Goal: Task Accomplishment & Management: Manage account settings

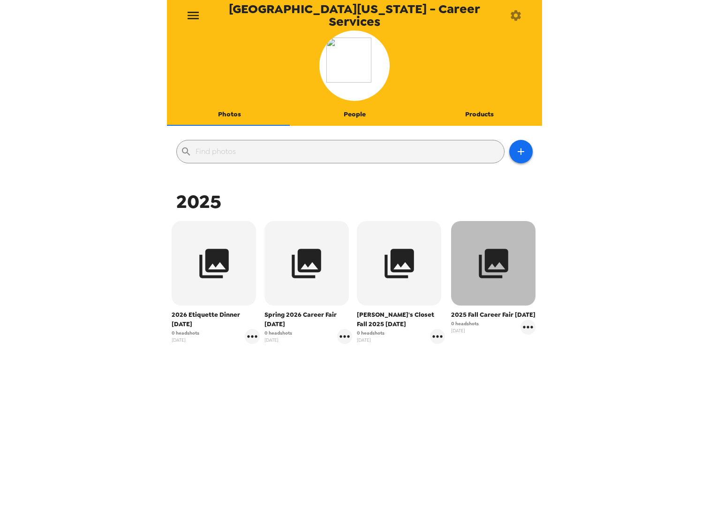
click at [480, 281] on button "button" at bounding box center [493, 263] width 84 height 84
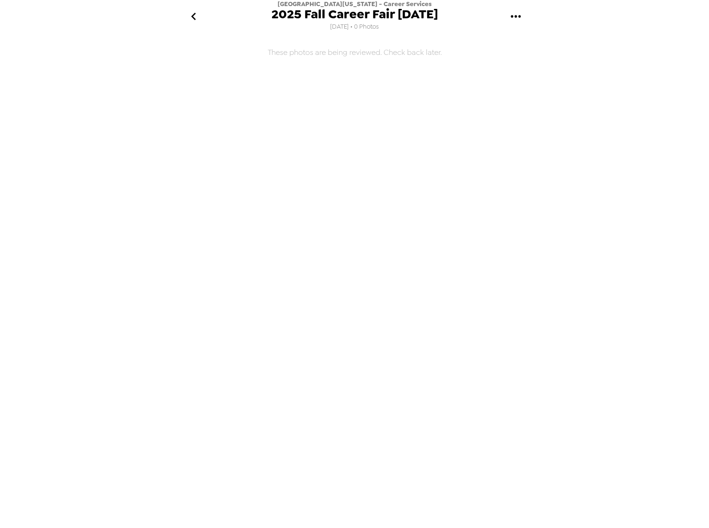
click at [515, 14] on icon "gallery menu" at bounding box center [515, 16] width 15 height 15
click at [519, 40] on icon at bounding box center [513, 43] width 11 height 11
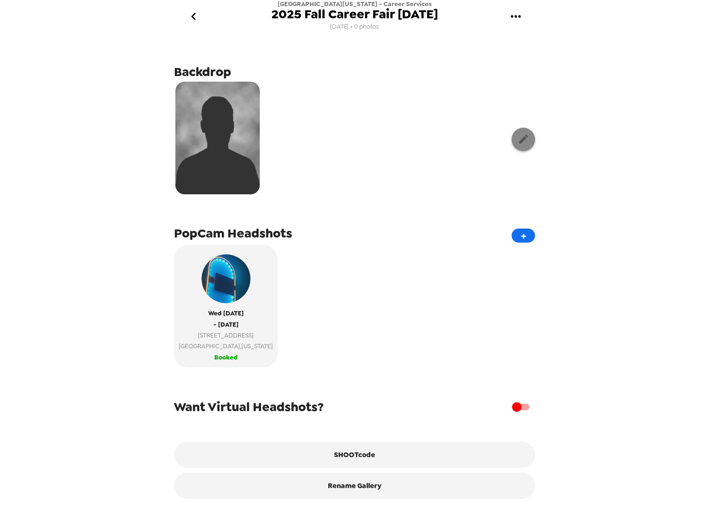
click at [519, 135] on icon "button" at bounding box center [523, 139] width 9 height 9
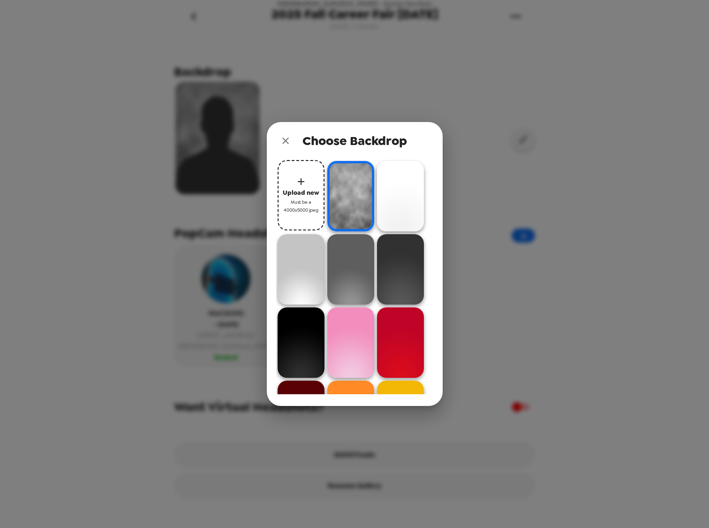
click at [300, 198] on span "Must be a 4000x5000 jpeg" at bounding box center [301, 206] width 38 height 16
click at [297, 188] on span "Upload new" at bounding box center [301, 192] width 37 height 11
click at [417, 148] on div at bounding box center [424, 140] width 19 height 19
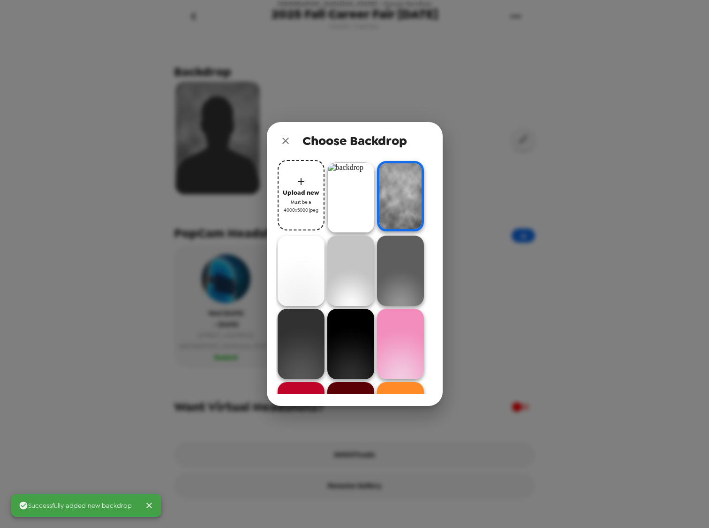
click at [358, 204] on img at bounding box center [350, 197] width 47 height 70
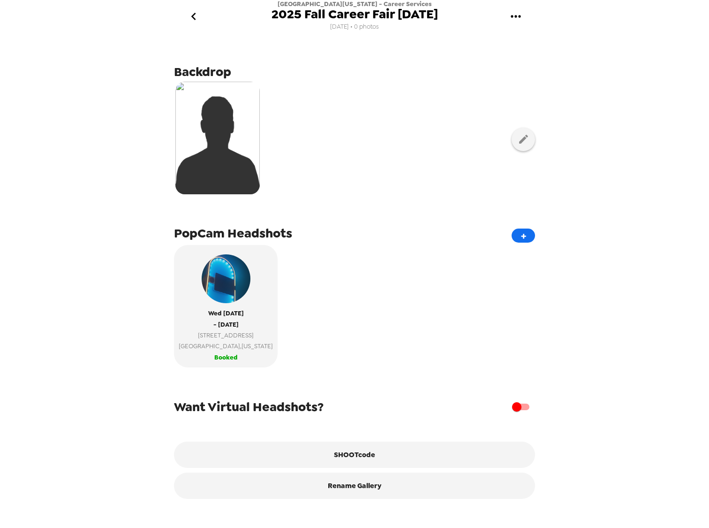
click at [135, 264] on div "[GEOGRAPHIC_DATA][US_STATE] - Career Services 2025 Fall Career Fair [DATE] [DAT…" at bounding box center [354, 264] width 709 height 528
click at [184, 100] on img at bounding box center [217, 138] width 84 height 113
click at [193, 19] on icon "go back" at bounding box center [193, 16] width 15 height 15
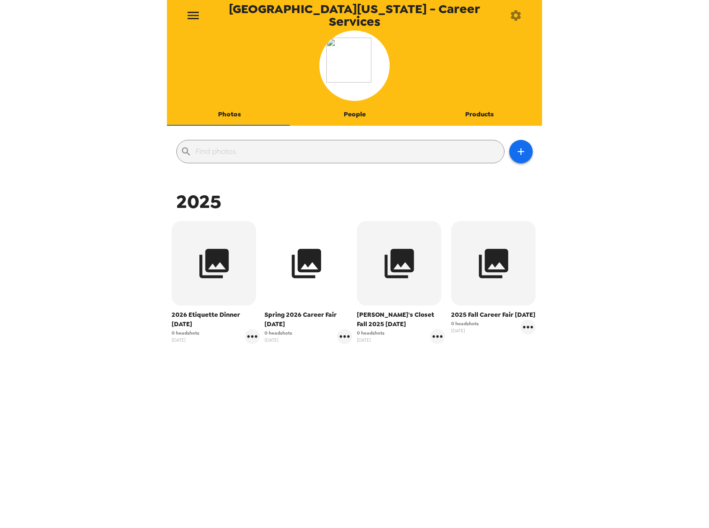
click at [308, 274] on icon "button" at bounding box center [306, 263] width 35 height 35
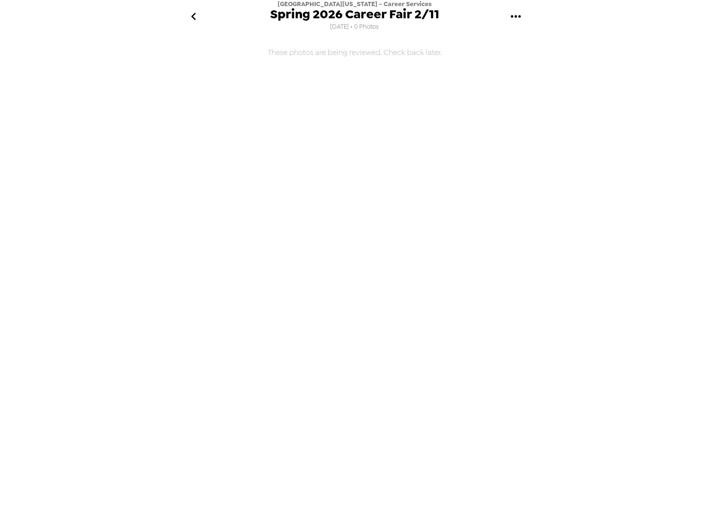
click at [519, 13] on icon "gallery menu" at bounding box center [515, 16] width 15 height 15
click at [529, 44] on span "Edit Shoot" at bounding box center [564, 43] width 78 height 11
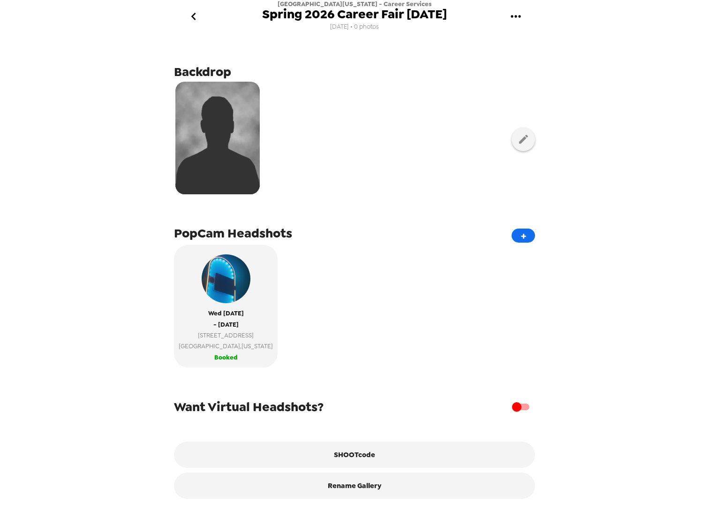
click at [529, 135] on div "Backdrop PopCam Headshots + [DATE] - [DATE] [STREET_ADDRESS][US_STATE] Booked W…" at bounding box center [354, 277] width 375 height 488
click at [523, 136] on button "button" at bounding box center [523, 139] width 23 height 23
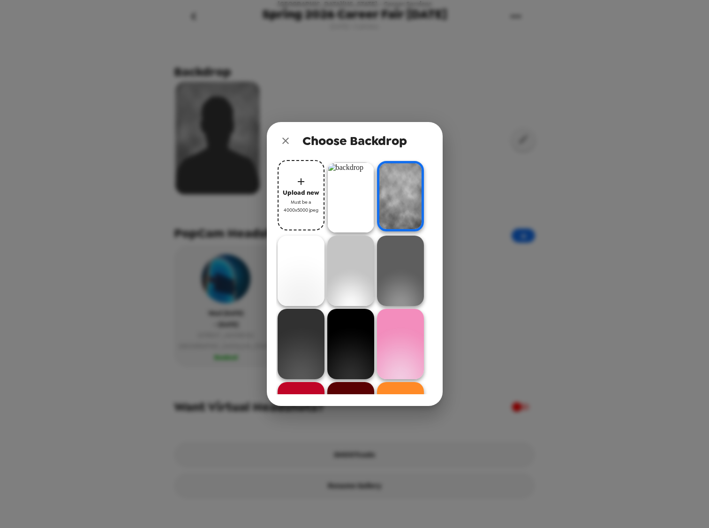
click at [327, 195] on img at bounding box center [350, 197] width 47 height 70
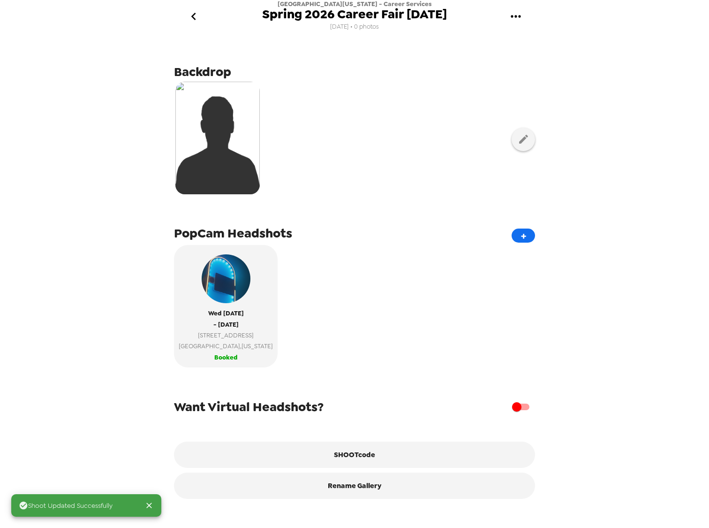
click at [380, 156] on div at bounding box center [354, 139] width 361 height 118
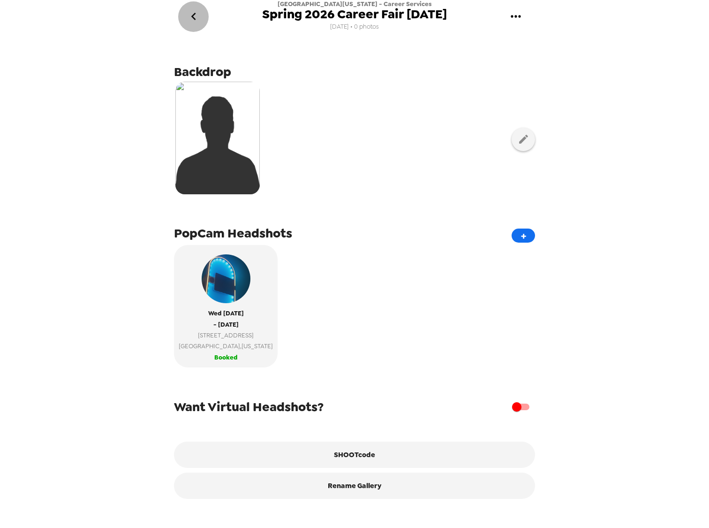
click at [189, 10] on icon "go back" at bounding box center [193, 16] width 15 height 15
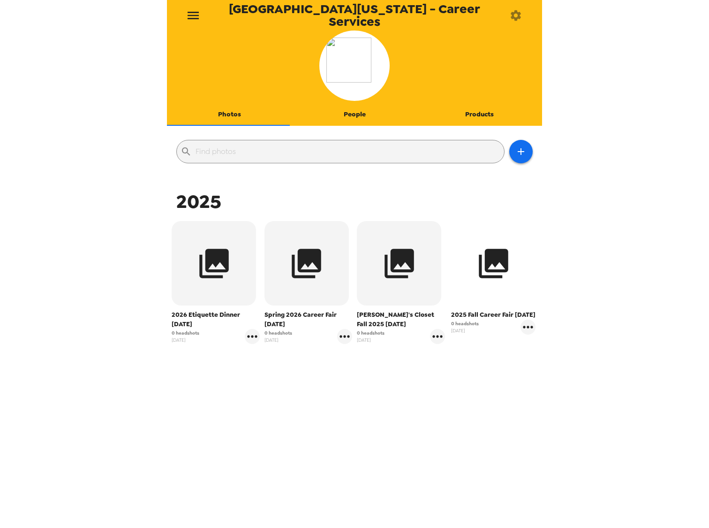
click at [476, 251] on icon "button" at bounding box center [493, 263] width 35 height 35
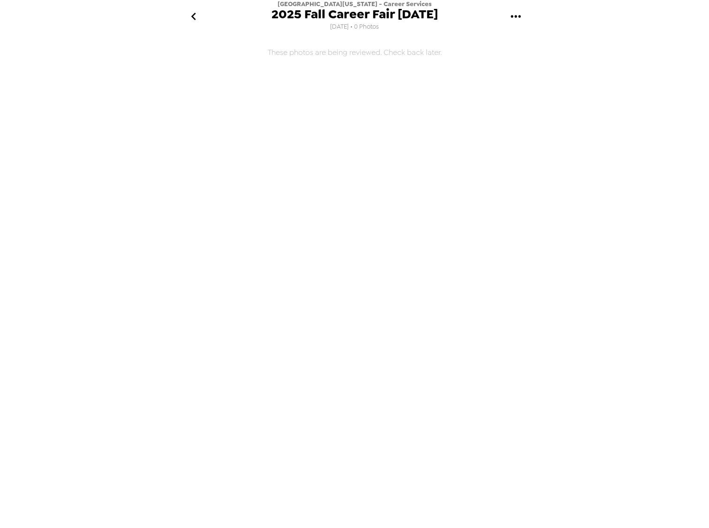
click at [514, 15] on icon "gallery menu" at bounding box center [515, 16] width 15 height 15
click at [521, 40] on div at bounding box center [516, 43] width 17 height 11
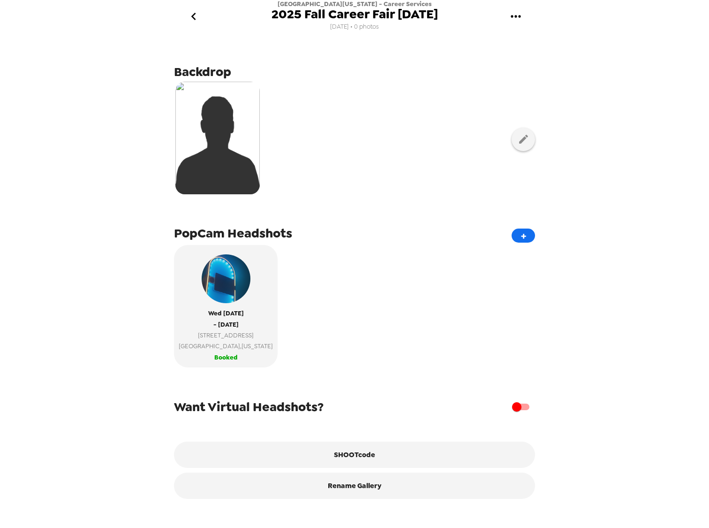
click at [197, 18] on icon "go back" at bounding box center [193, 16] width 15 height 15
